Goal: Navigation & Orientation: Find specific page/section

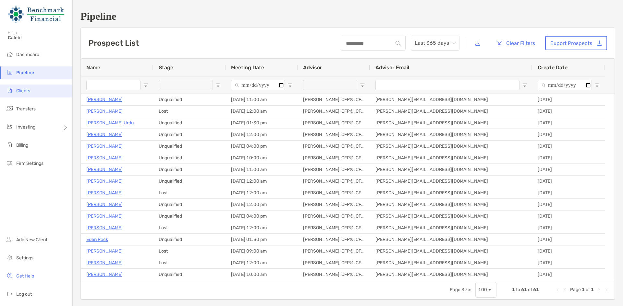
click at [50, 90] on li "Clients" at bounding box center [36, 91] width 72 height 13
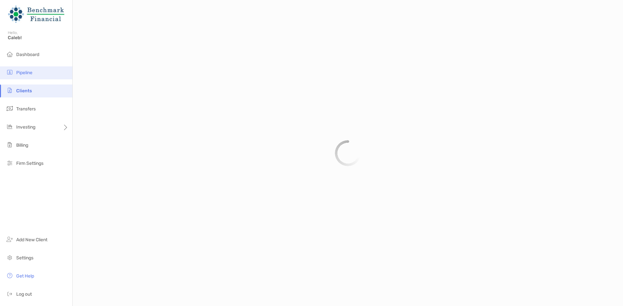
click at [47, 71] on li "Pipeline" at bounding box center [36, 72] width 72 height 13
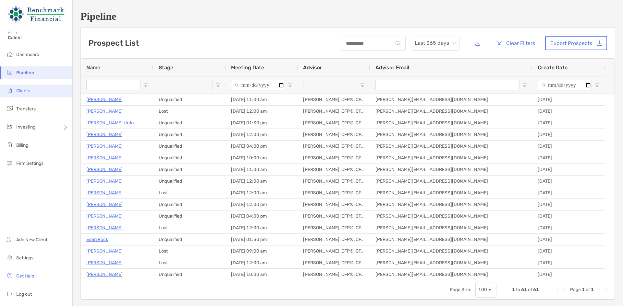
click at [43, 92] on li "Clients" at bounding box center [36, 91] width 72 height 13
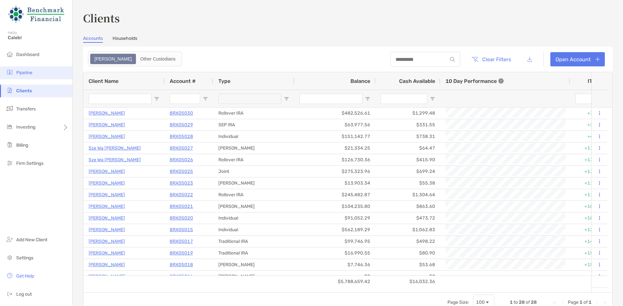
click at [49, 73] on li "Pipeline" at bounding box center [36, 72] width 72 height 13
